Goal: Transaction & Acquisition: Download file/media

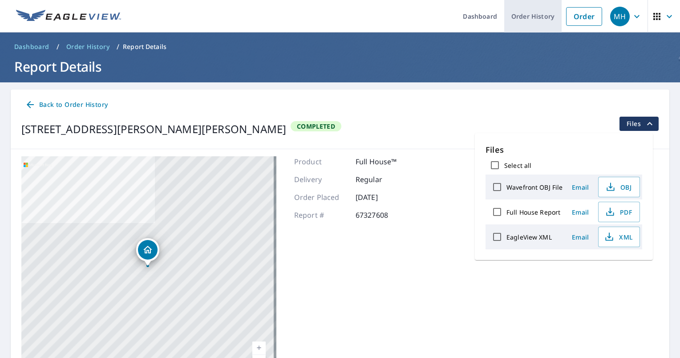
click at [527, 13] on link "Order History" at bounding box center [533, 16] width 57 height 33
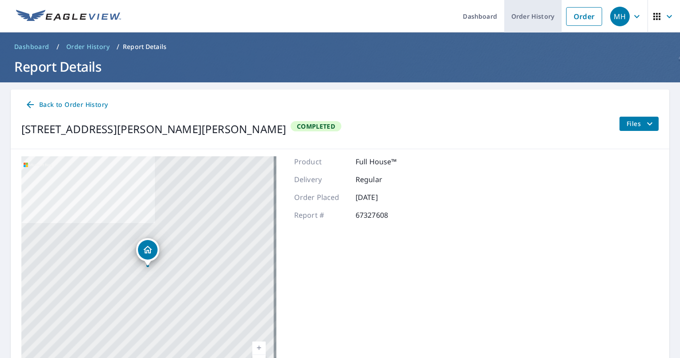
click at [533, 18] on link "Order History" at bounding box center [533, 16] width 57 height 33
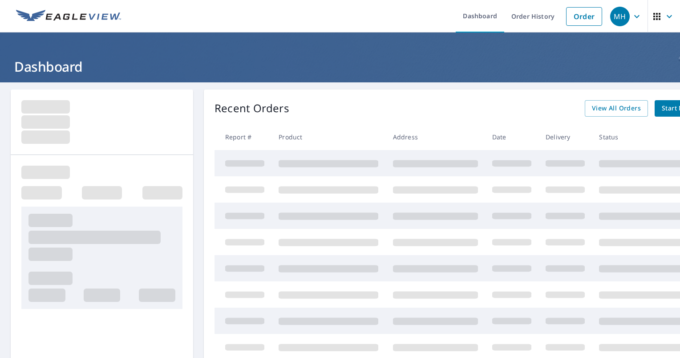
click at [470, 118] on div "Recent Orders View All Orders Start New Order Report # Product Address Date Del…" at bounding box center [468, 257] width 528 height 334
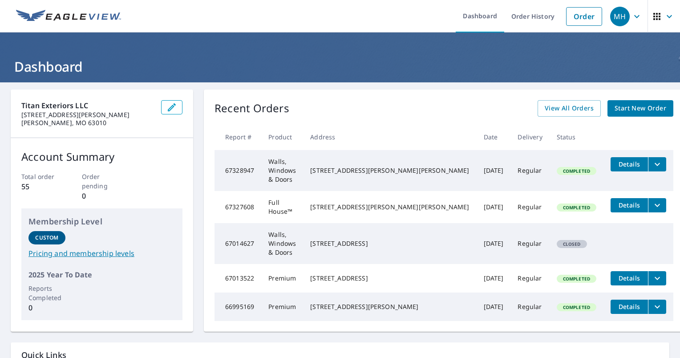
click at [616, 163] on span "Details" at bounding box center [629, 164] width 27 height 8
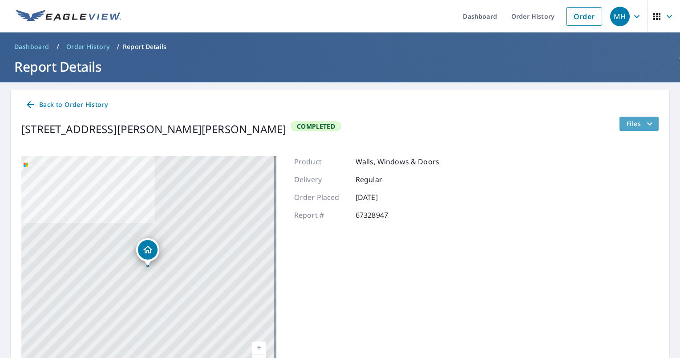
click at [630, 124] on span "Files" at bounding box center [641, 123] width 28 height 11
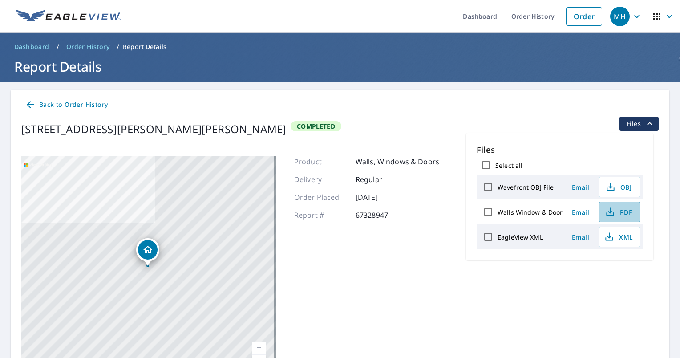
click at [622, 210] on span "PDF" at bounding box center [619, 212] width 28 height 11
